Goal: Communication & Community: Answer question/provide support

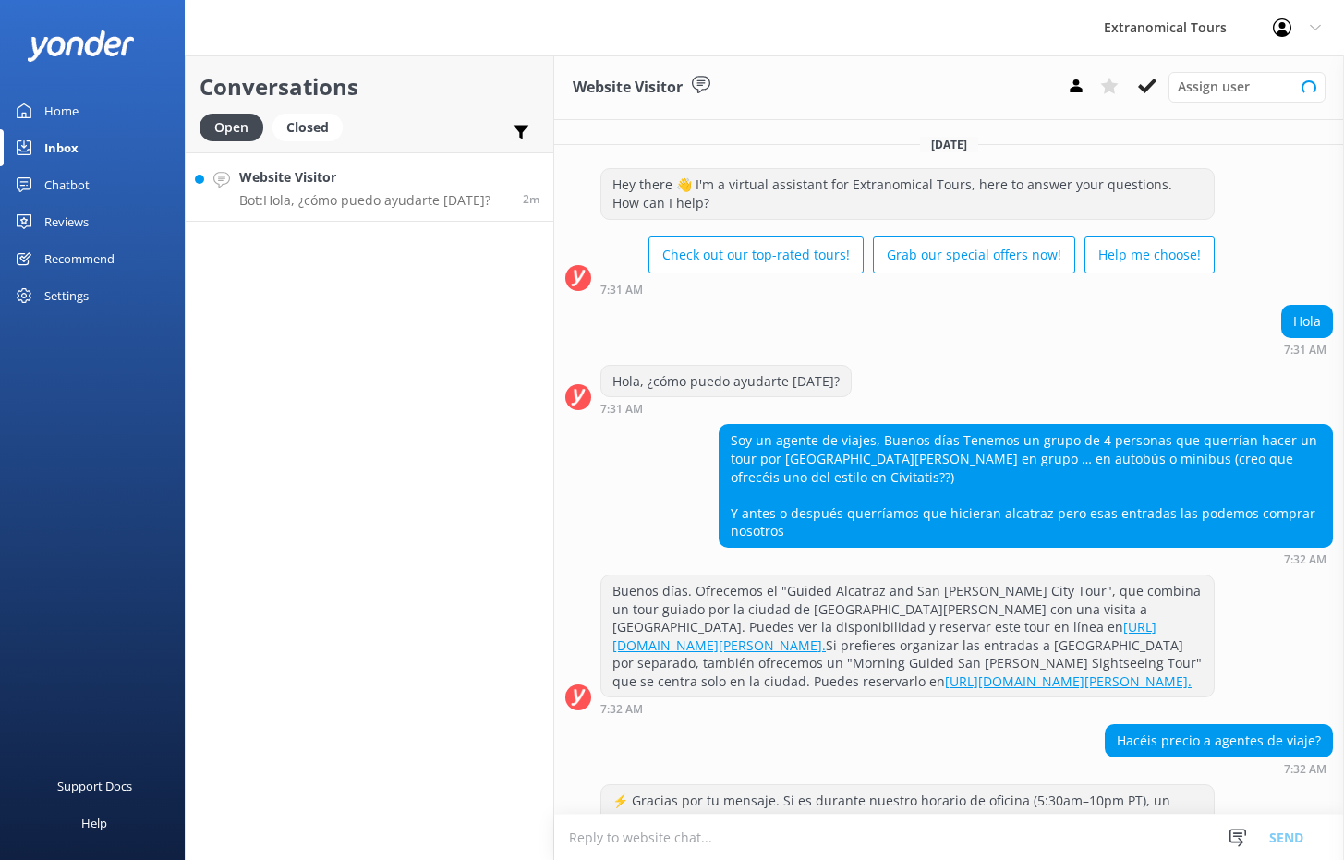
scroll to position [83, 0]
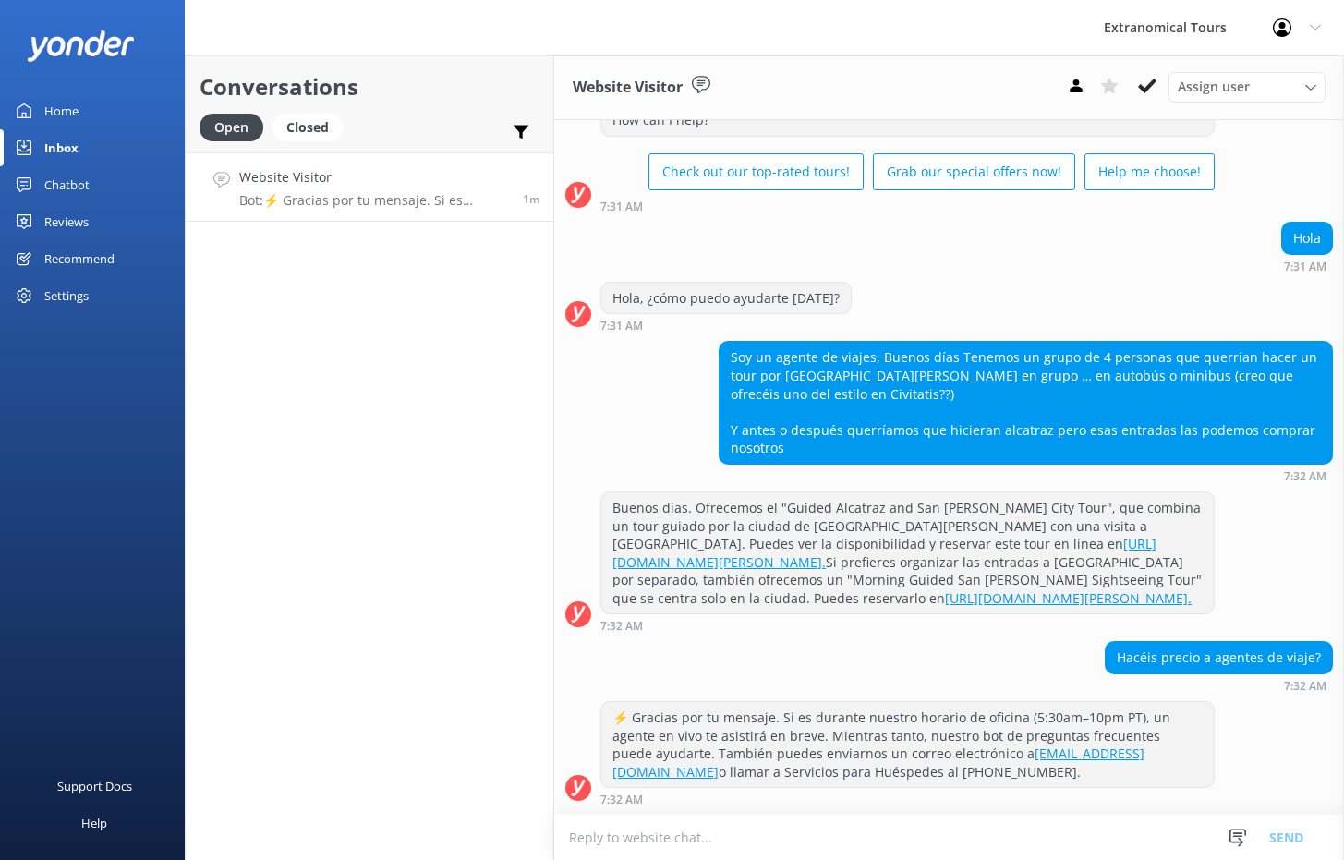
click at [695, 838] on textarea at bounding box center [949, 837] width 790 height 45
paste textarea "Hola, ¿cómo puedo ayudarte [DATE]?"
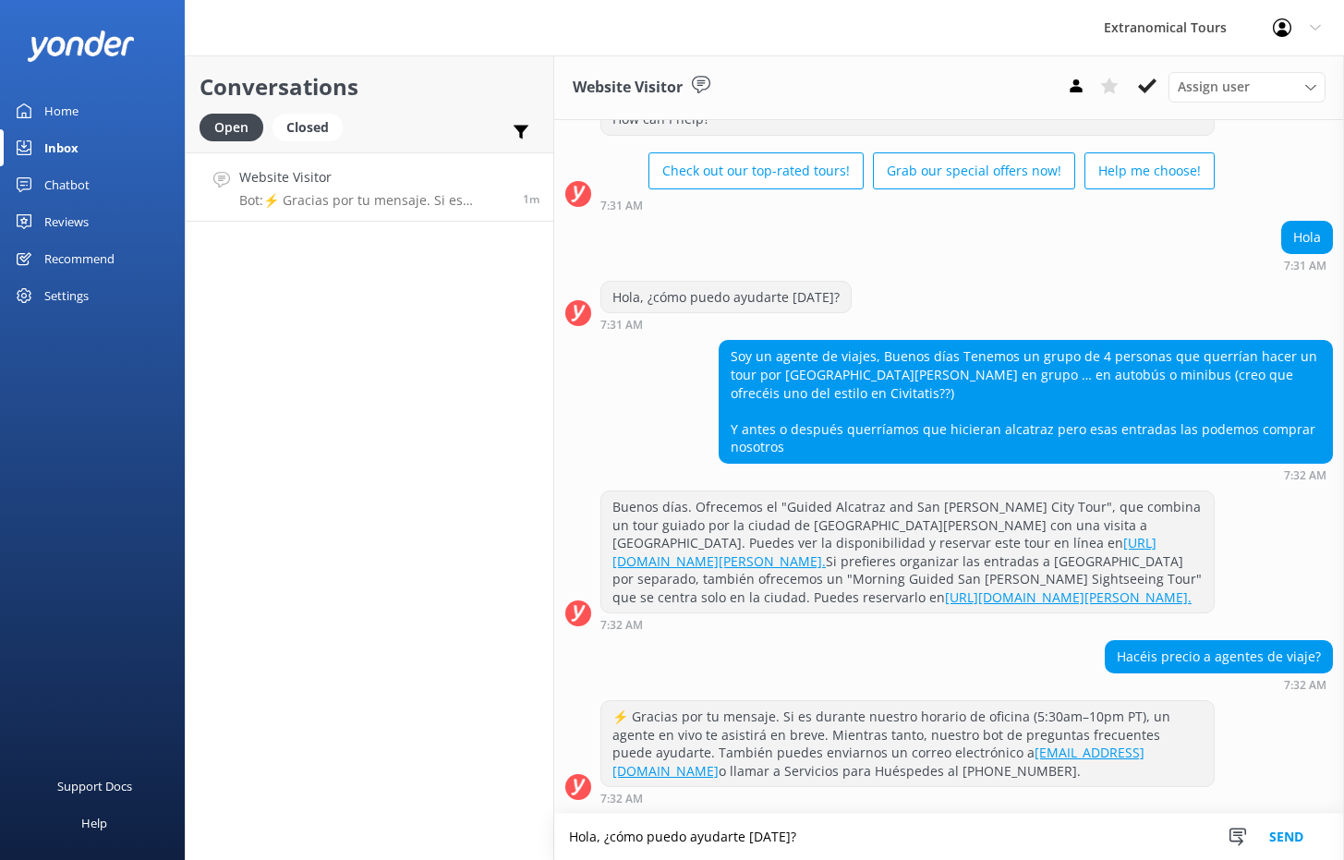
type textarea "Hola, ¿cómo puedo ayudarte [DATE]?"
click at [1278, 835] on button "Send" at bounding box center [1286, 837] width 69 height 46
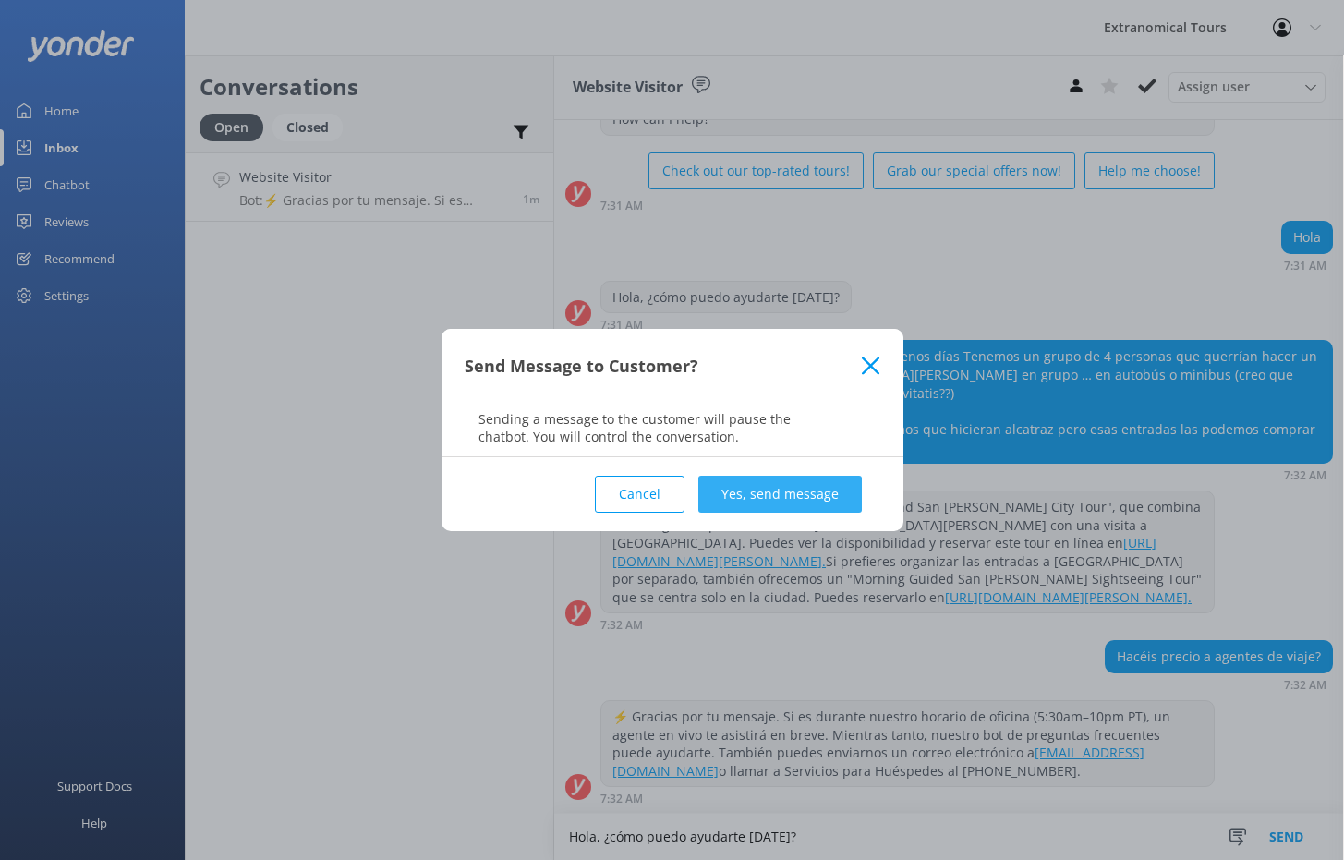
click at [758, 500] on button "Yes, send message" at bounding box center [779, 494] width 163 height 37
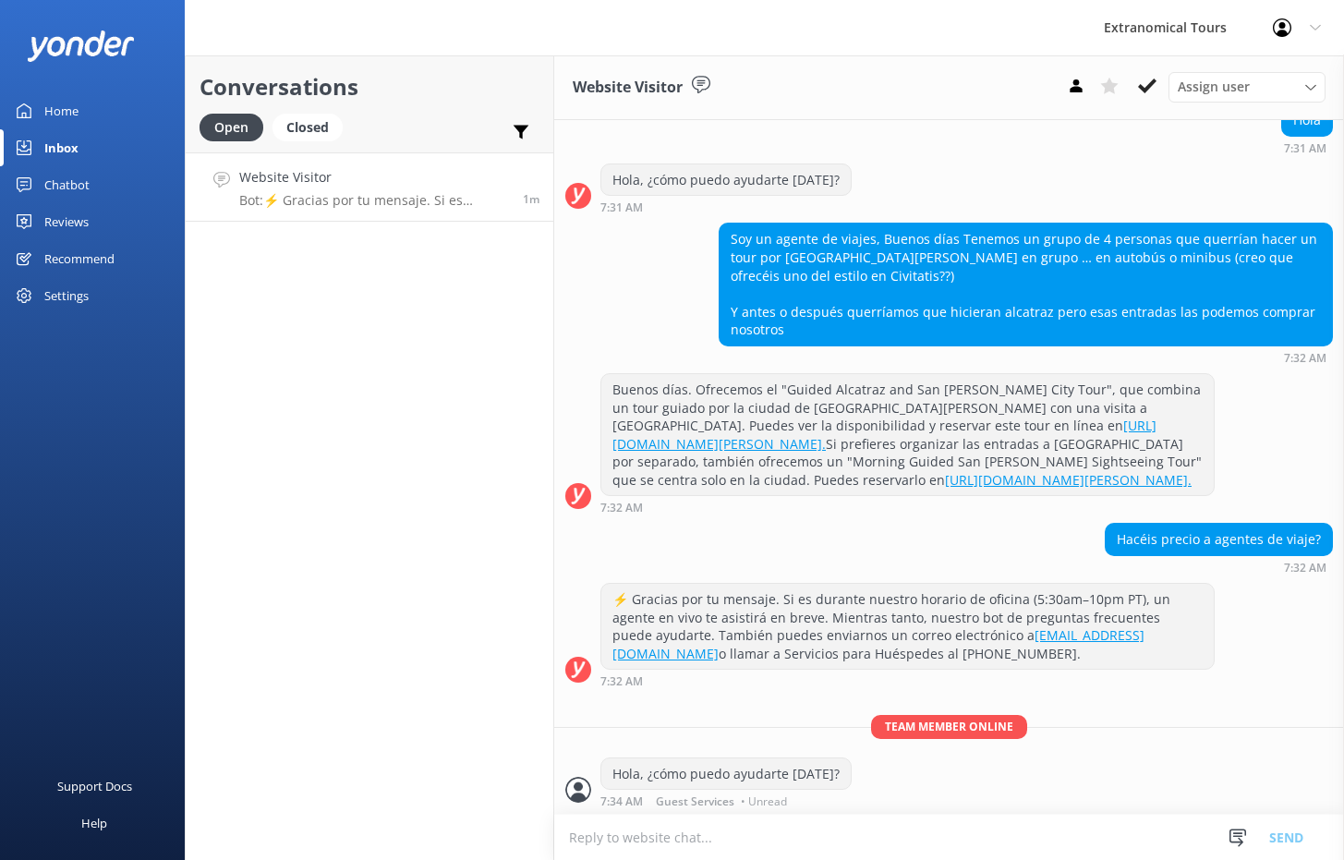
scroll to position [203, 0]
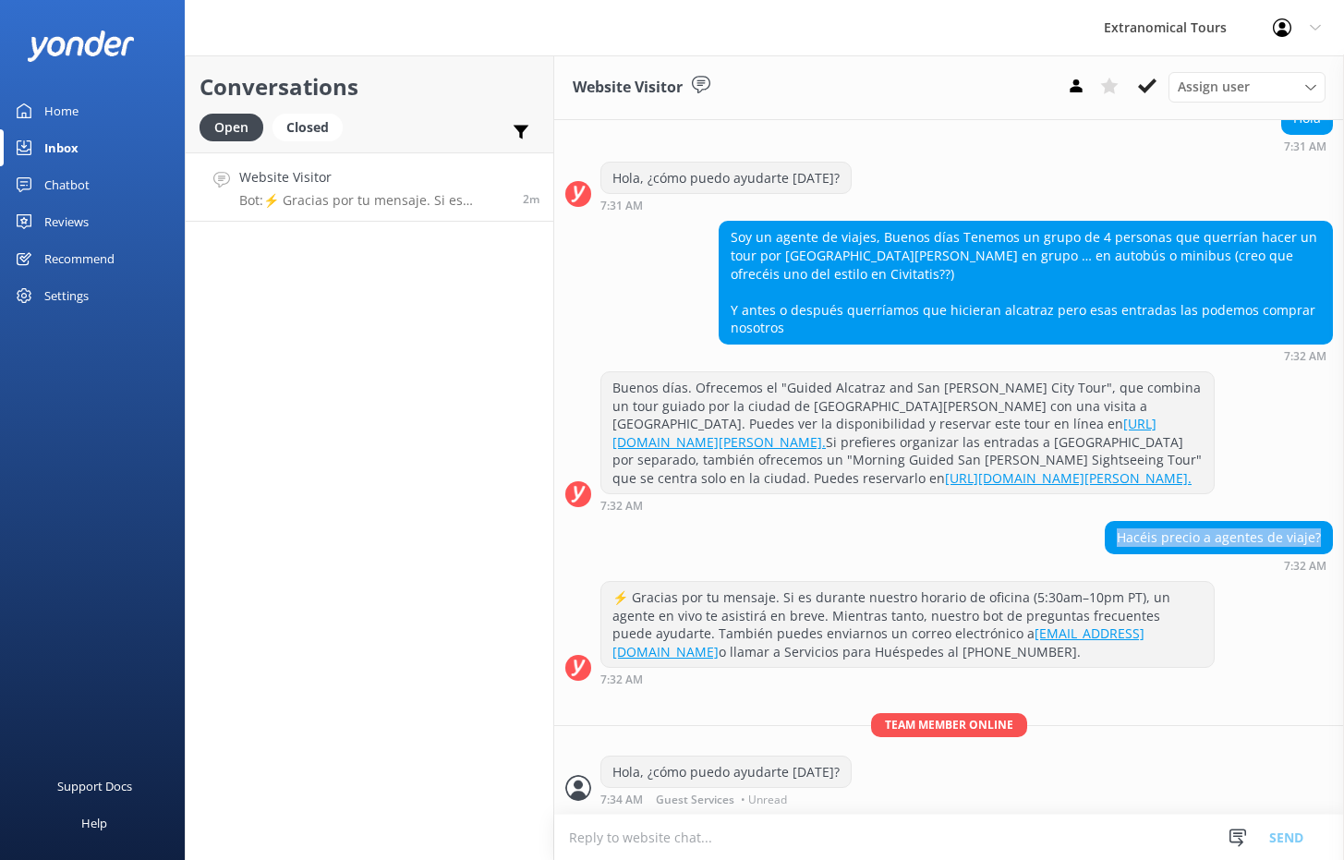
drag, startPoint x: 1106, startPoint y: 539, endPoint x: 1312, endPoint y: 534, distance: 207.0
click at [1312, 534] on div "Hacéis precio a agentes de viaje?" at bounding box center [1219, 537] width 226 height 31
copy div "Hacéis precio a agentes de viaje?"
